Goal: Check status: Check status

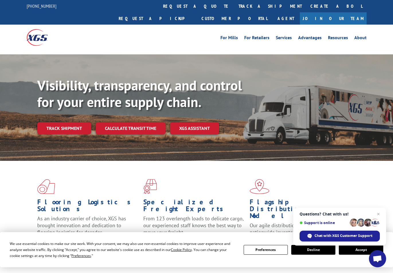
drag, startPoint x: 371, startPoint y: 161, endPoint x: 366, endPoint y: 123, distance: 38.4
click at [371, 161] on div "Flooring Logistics Solutions As an industry carrier of choice, XGS has brought …" at bounding box center [196, 217] width 393 height 112
click at [234, 5] on link "track a shipment" at bounding box center [270, 6] width 72 height 12
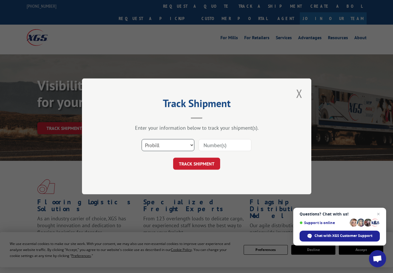
drag, startPoint x: 190, startPoint y: 144, endPoint x: 181, endPoint y: 149, distance: 10.4
click at [190, 144] on select "Select category... Probill BOL PO" at bounding box center [167, 145] width 53 height 12
select select "bol"
click at [141, 139] on select "Select category... Probill BOL PO" at bounding box center [167, 145] width 53 height 12
drag, startPoint x: 257, startPoint y: 88, endPoint x: 252, endPoint y: 118, distance: 30.5
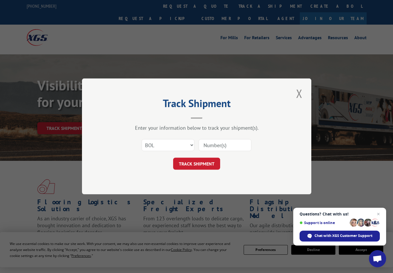
click at [257, 88] on div "Track Shipment Enter your information below to track your shipment(s). Select c…" at bounding box center [196, 136] width 229 height 116
click at [219, 145] on input at bounding box center [224, 145] width 53 height 12
paste input "524854342"
type input "524854342"
click at [197, 166] on button "TRACK SHIPMENT" at bounding box center [196, 164] width 47 height 12
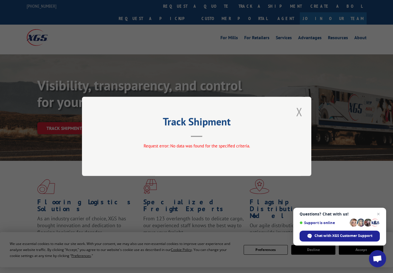
click at [299, 112] on button "Close modal" at bounding box center [299, 112] width 10 height 16
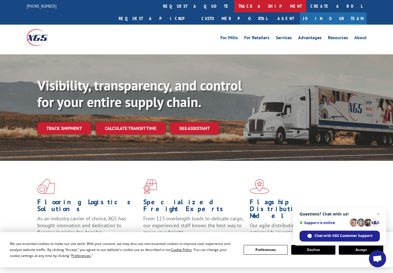
click at [234, 8] on link "track a shipment" at bounding box center [270, 6] width 72 height 12
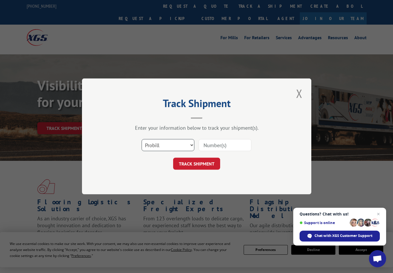
click at [176, 144] on select "Select category... Probill BOL PO" at bounding box center [167, 145] width 53 height 12
click at [276, 155] on form "Select category... Probill BOL PO TRACK SHIPMENT" at bounding box center [197, 153] width 172 height 34
drag, startPoint x: 276, startPoint y: 155, endPoint x: 301, endPoint y: 81, distance: 77.9
click at [300, 93] on button "Close modal" at bounding box center [299, 94] width 10 height 16
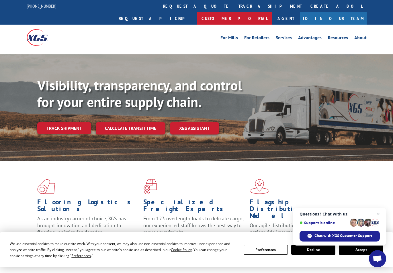
click at [272, 12] on link "Customer Portal" at bounding box center [234, 18] width 74 height 12
